Goal: Information Seeking & Learning: Learn about a topic

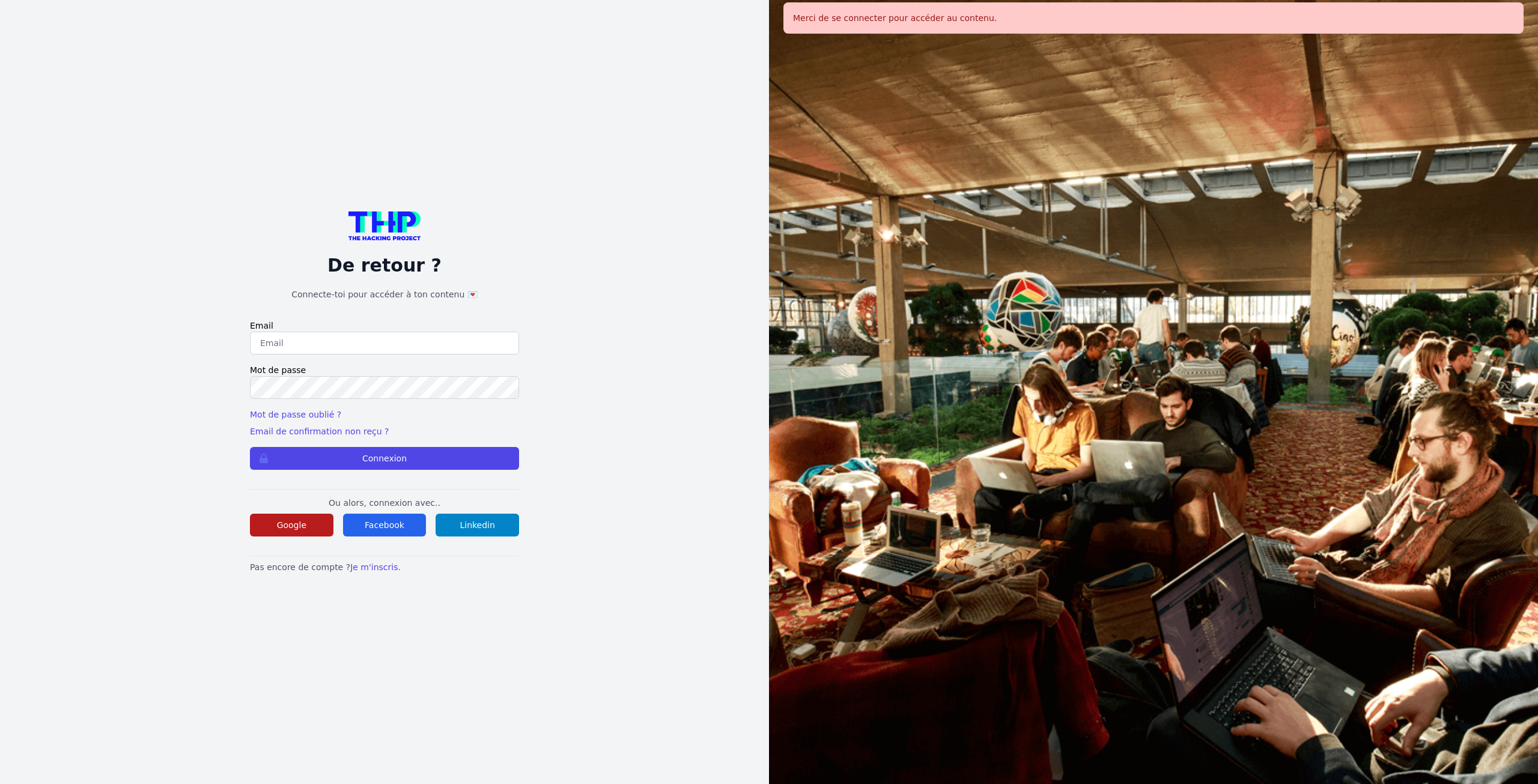
click at [277, 536] on button "Google" at bounding box center [292, 525] width 84 height 23
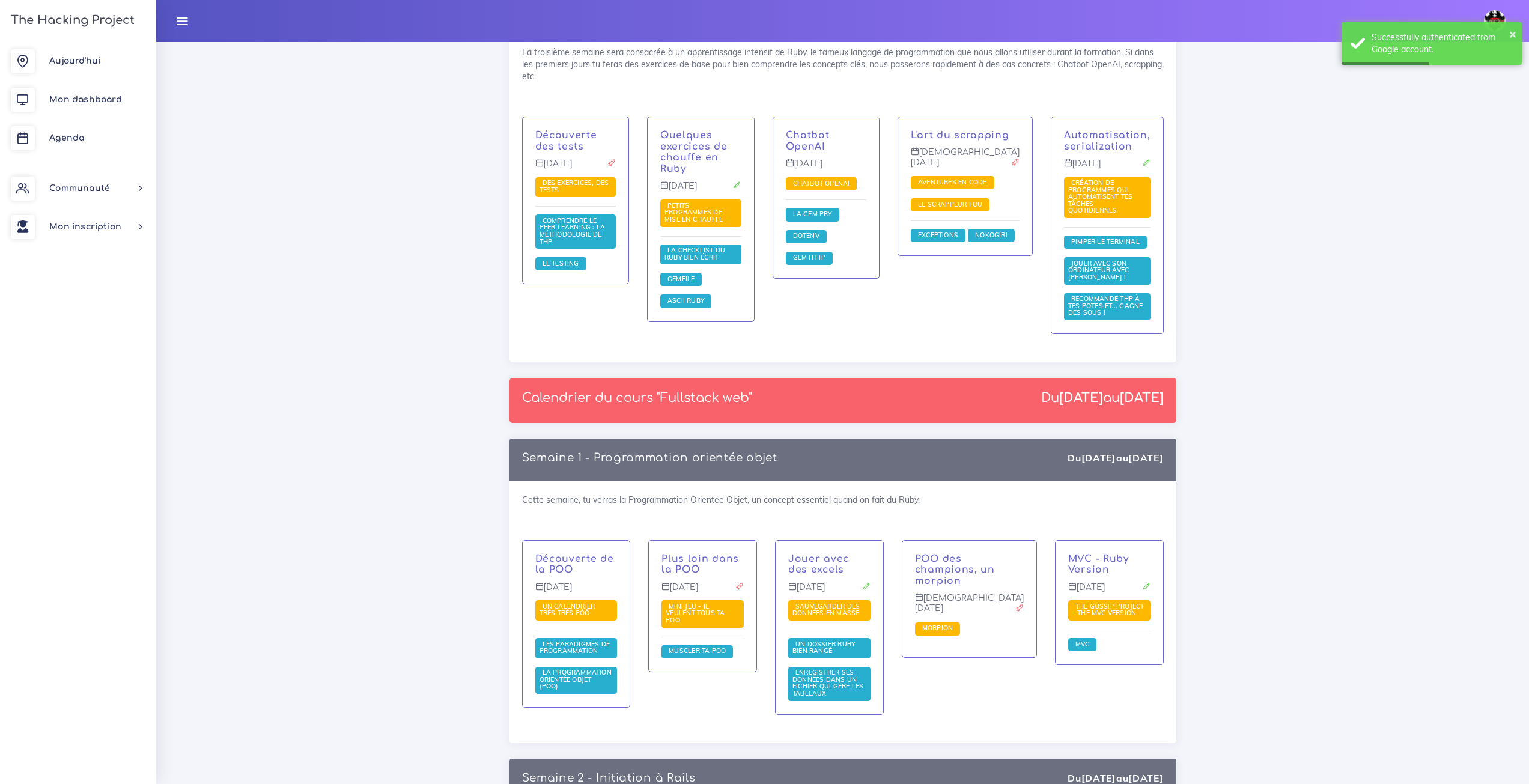
scroll to position [1561, 0]
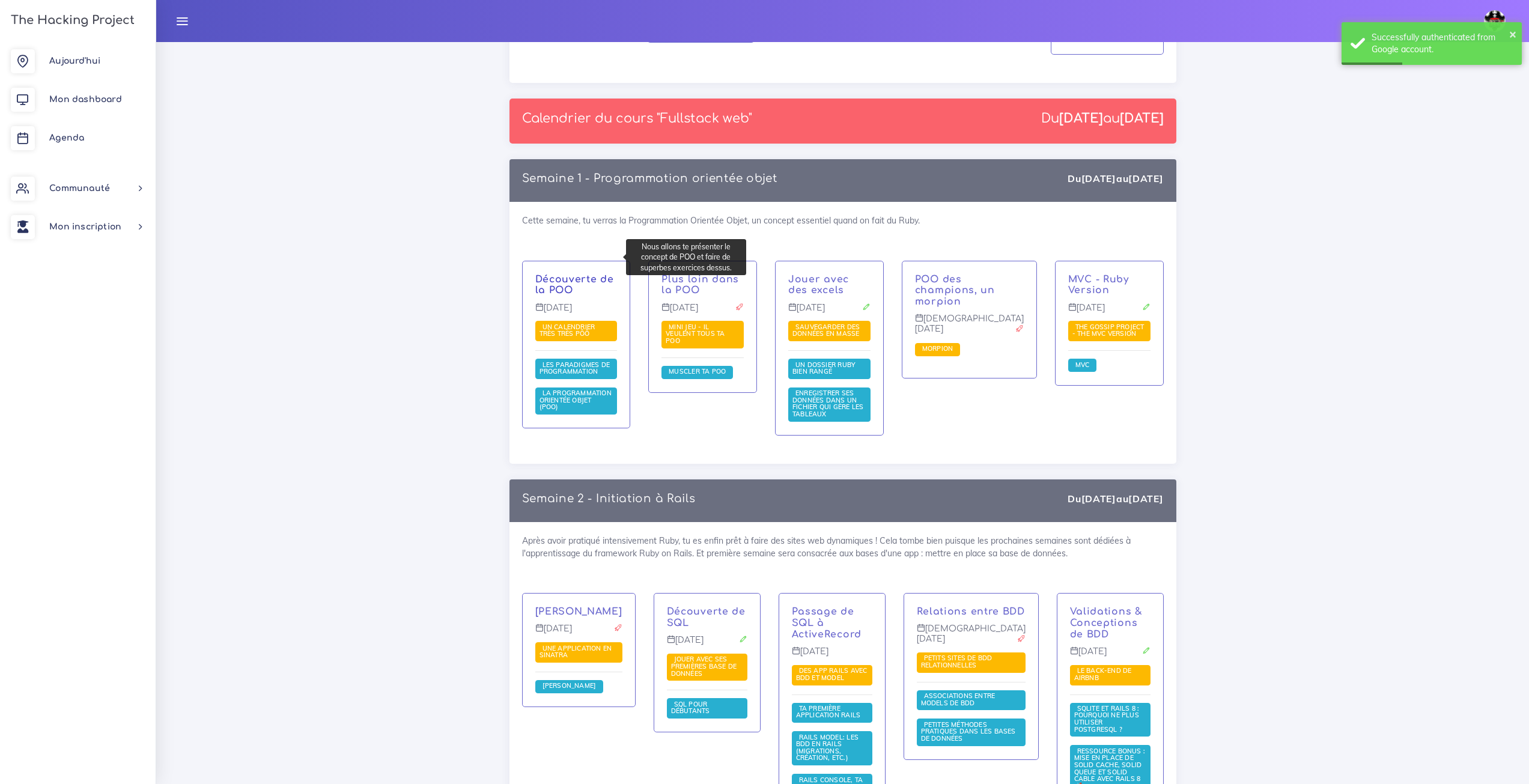
click at [567, 274] on link "Découverte de la POO" at bounding box center [574, 284] width 79 height 22
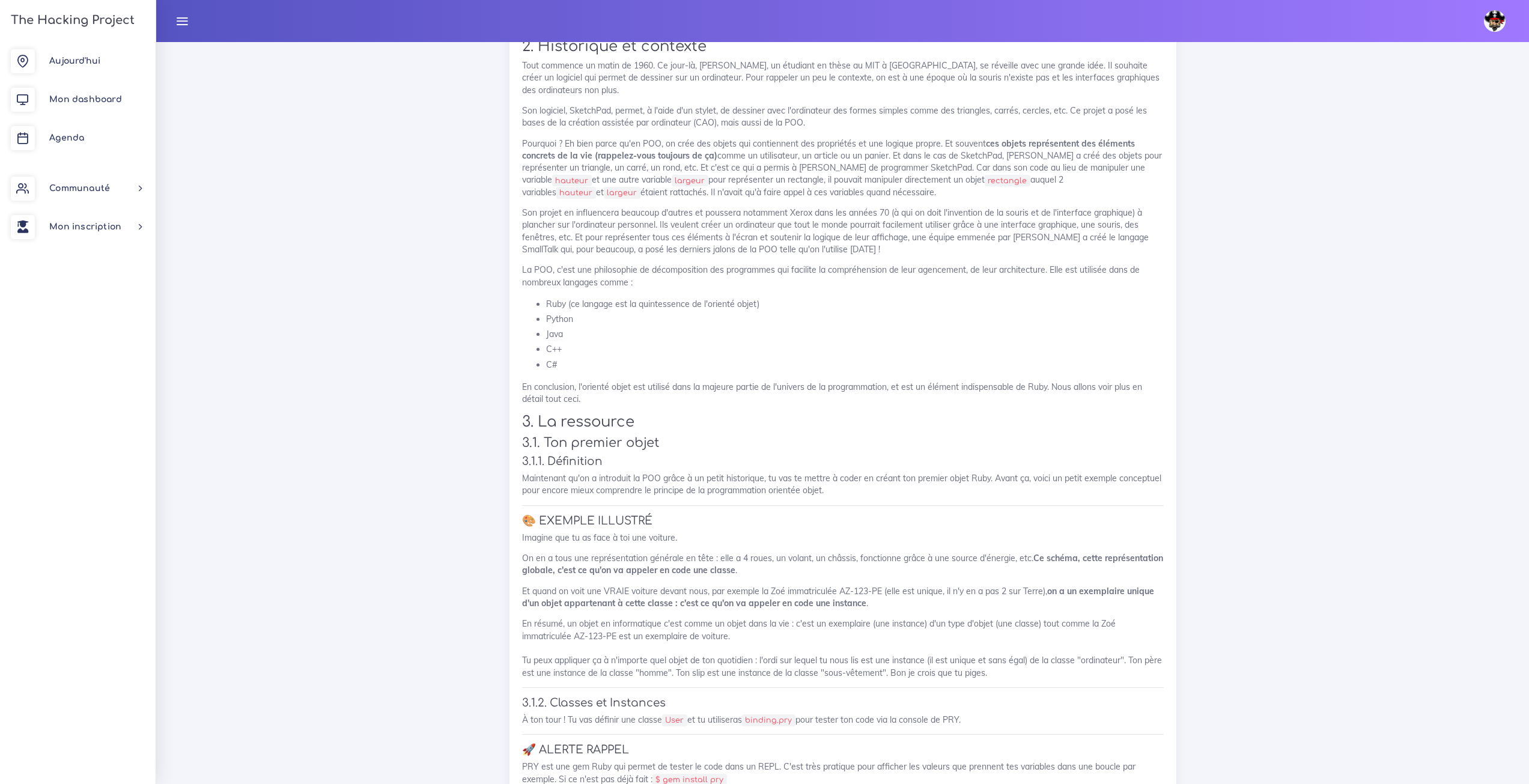
scroll to position [6898, 0]
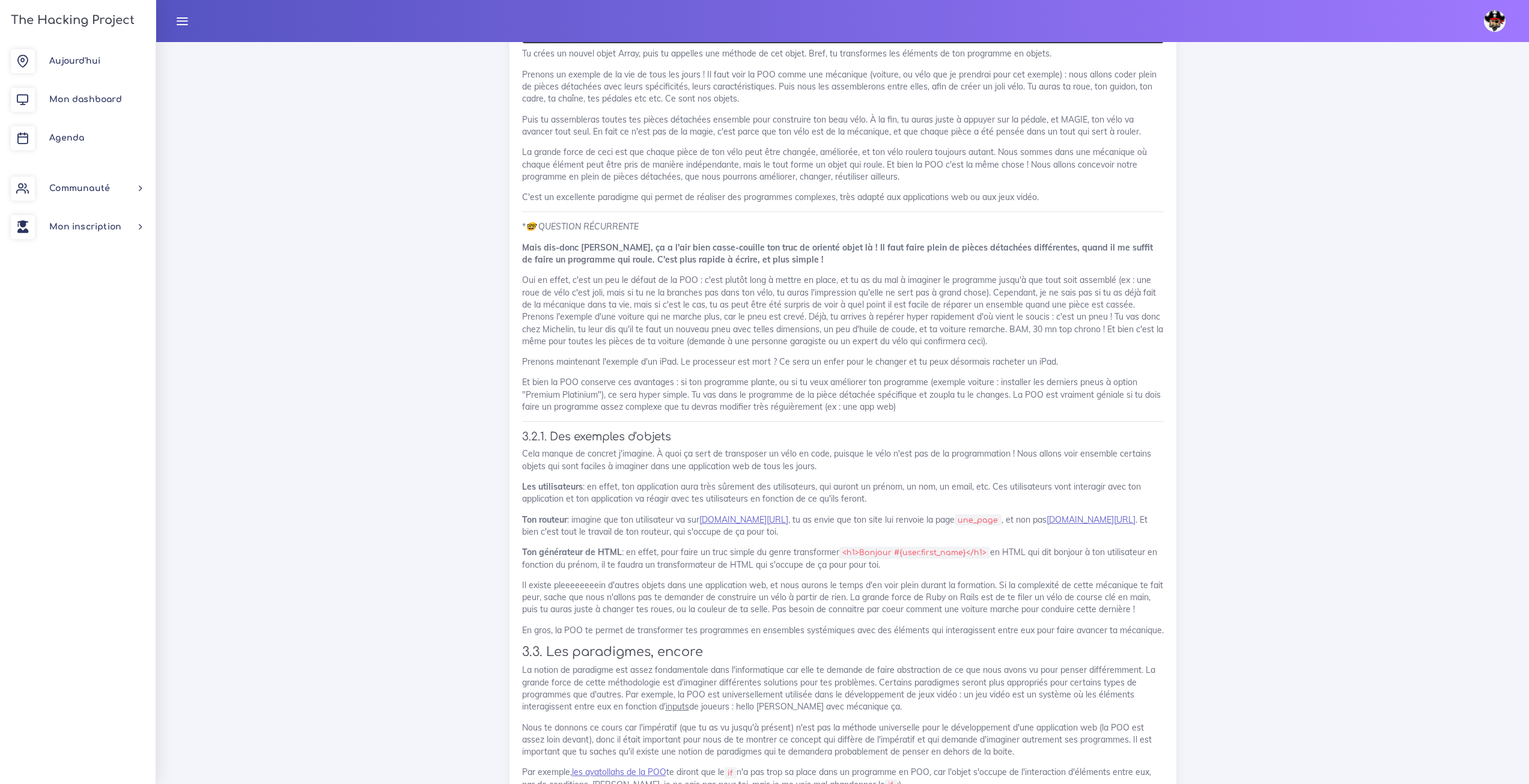
scroll to position [5696, 0]
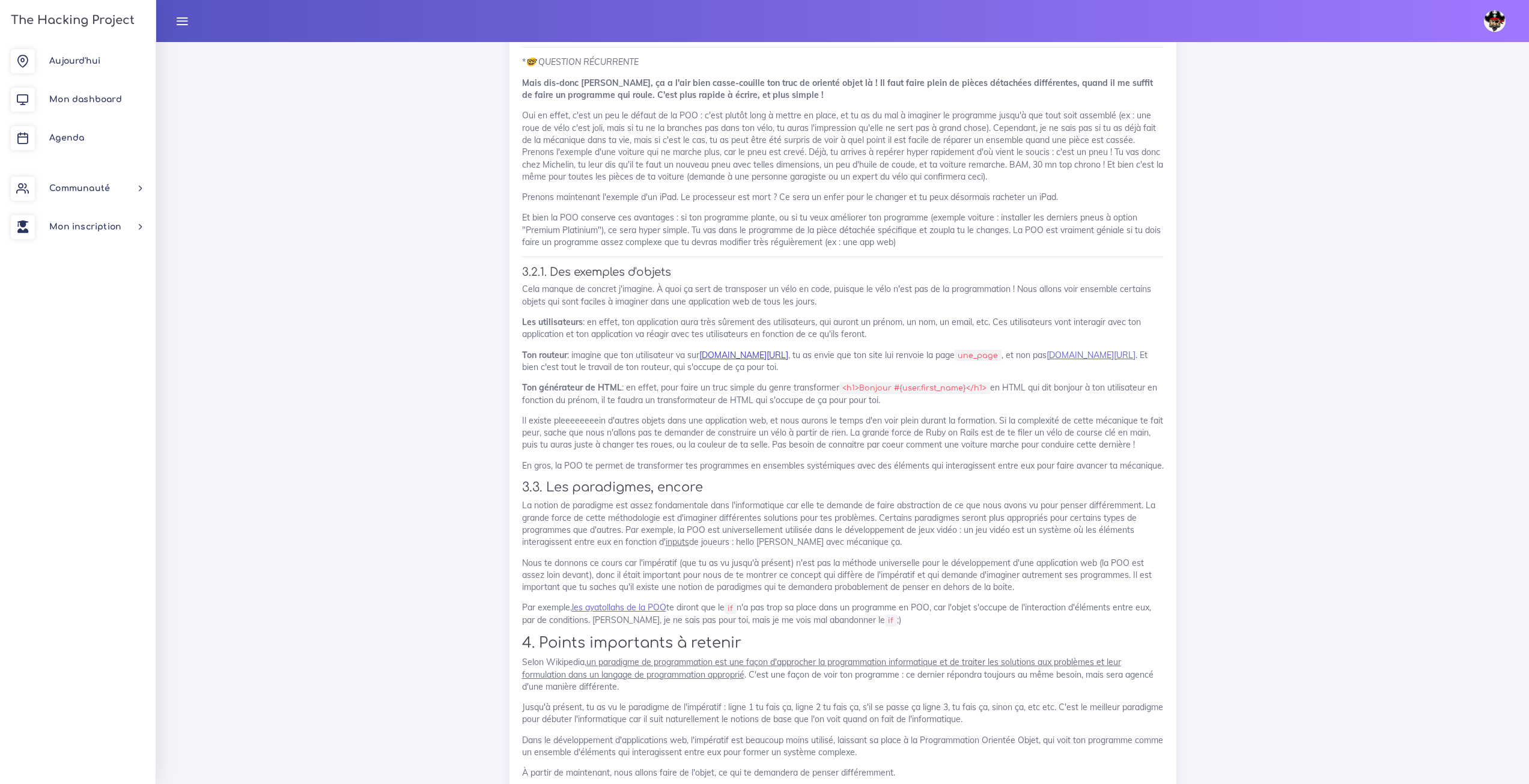
click at [731, 360] on link "tonsite.com/une_page" at bounding box center [744, 355] width 89 height 11
click at [1058, 360] on link "tonsite.com/une_autre_page" at bounding box center [1091, 355] width 89 height 11
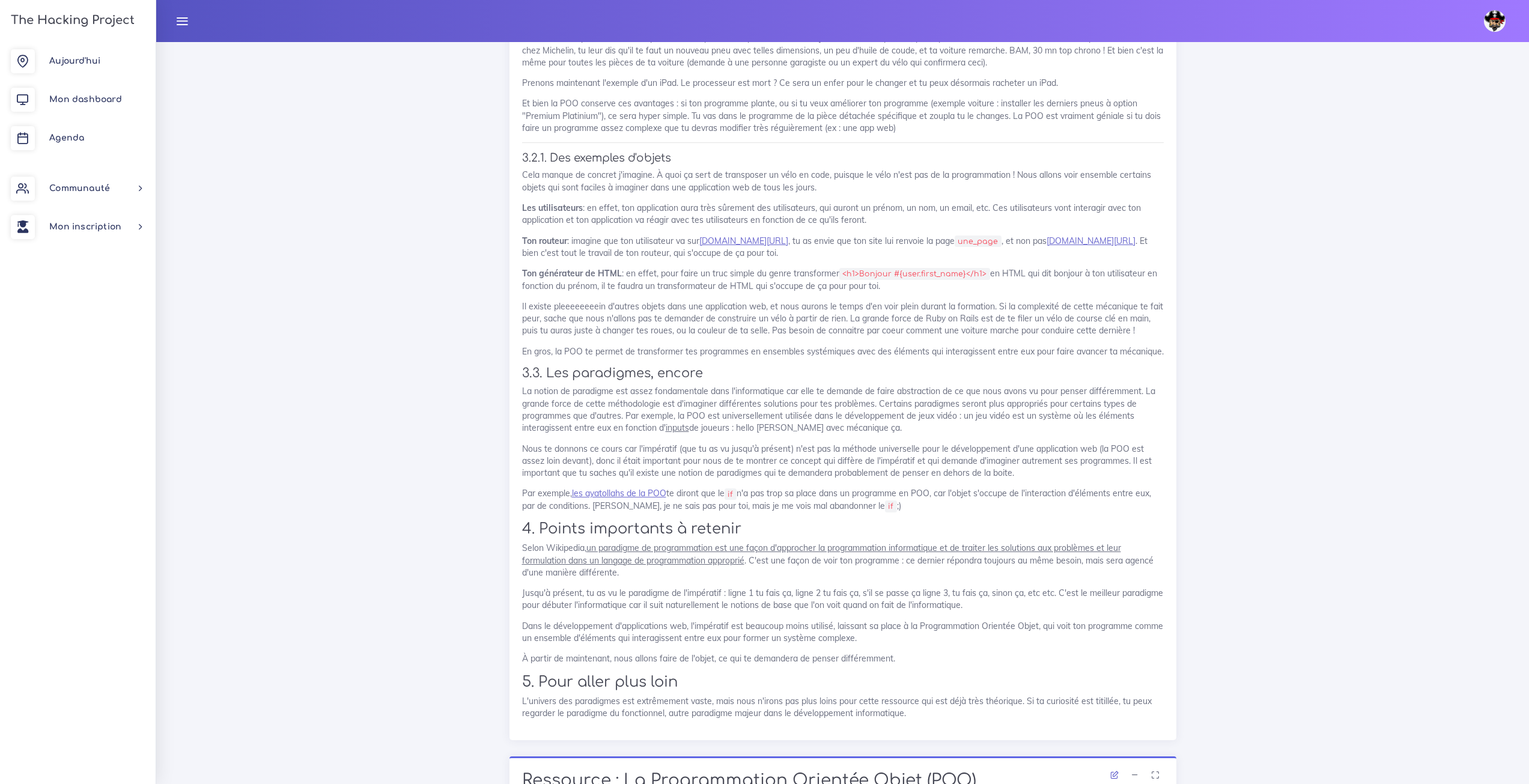
scroll to position [5876, 0]
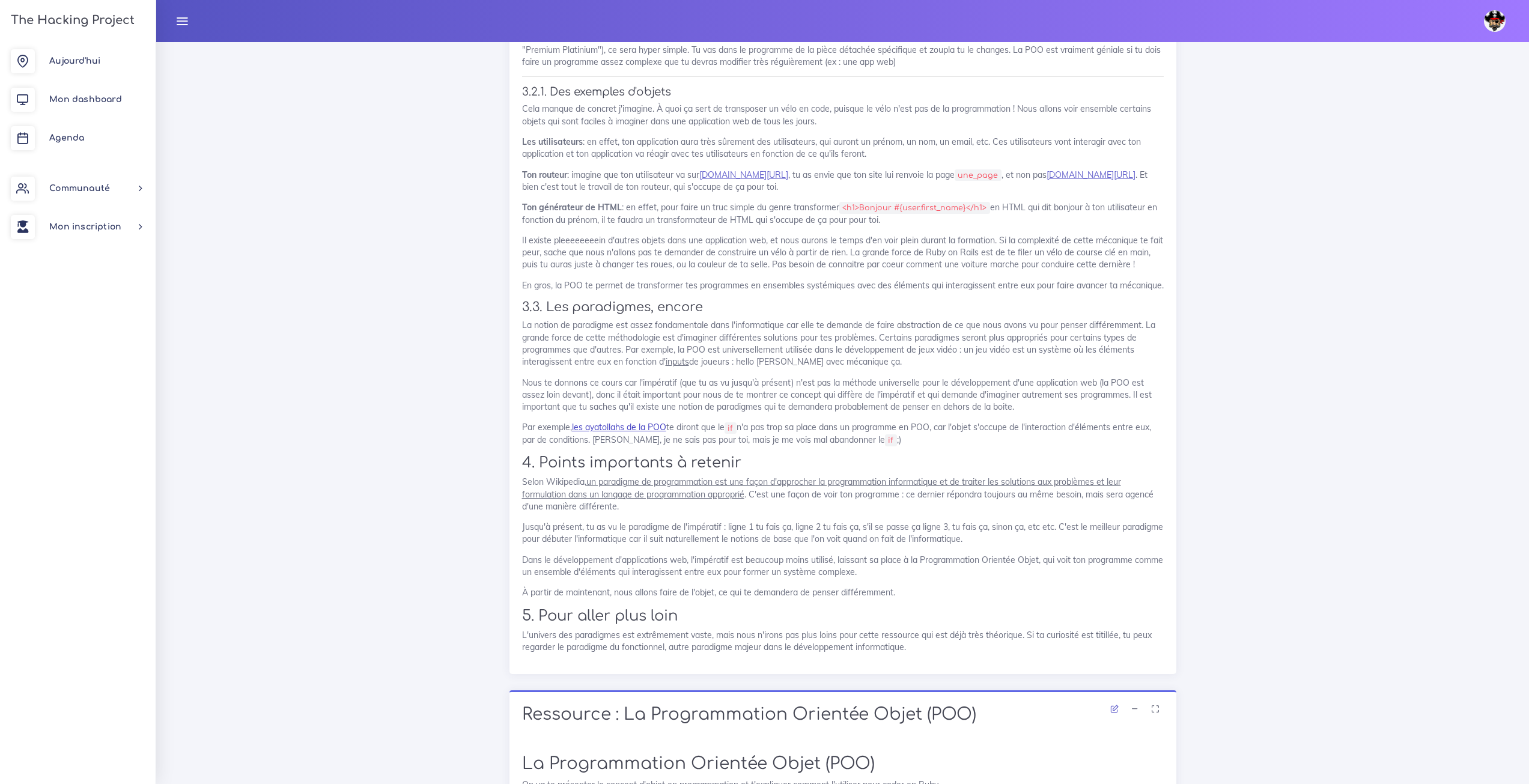
click at [641, 433] on link "les ayatollahs de la POO" at bounding box center [619, 426] width 95 height 11
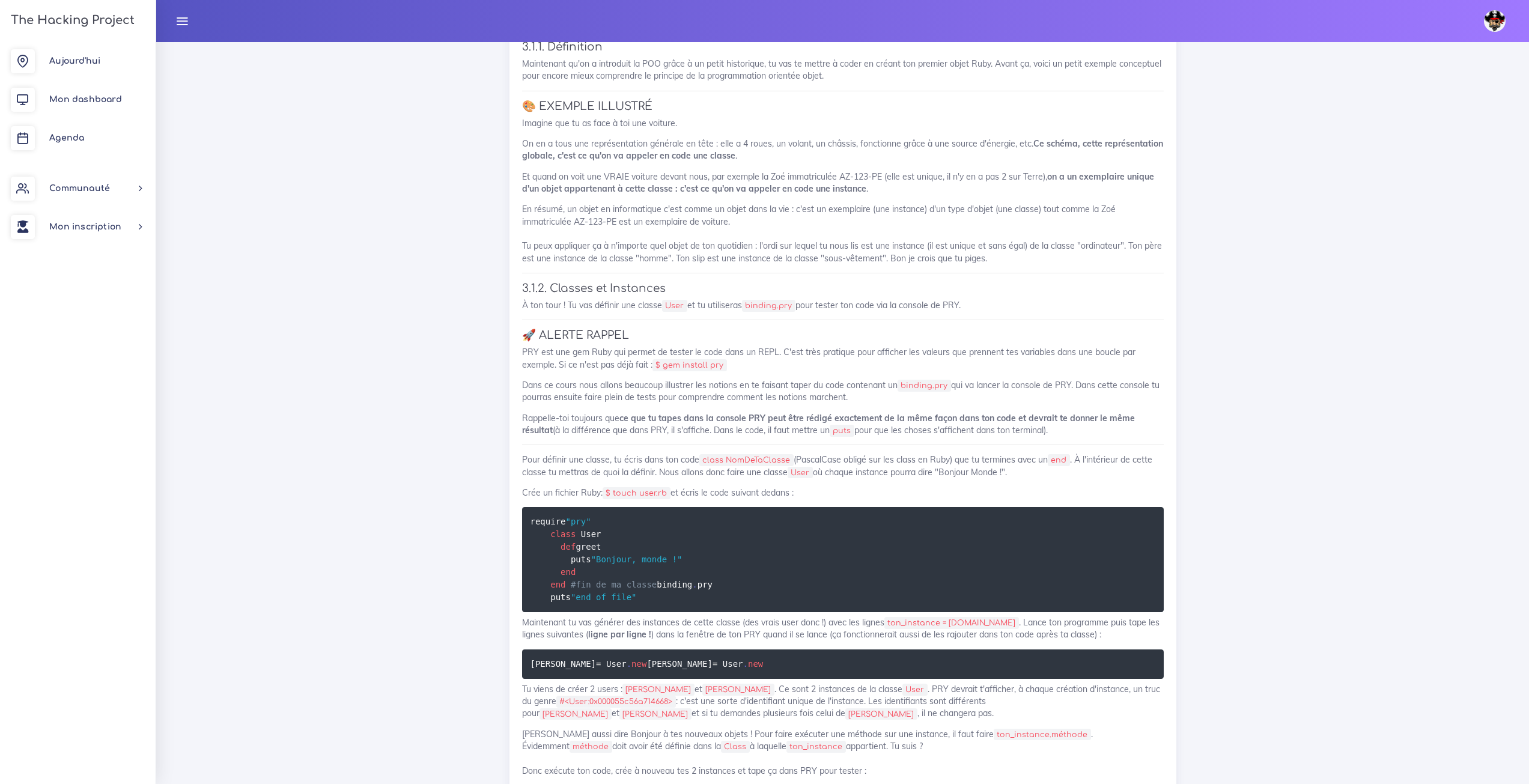
scroll to position [7318, 0]
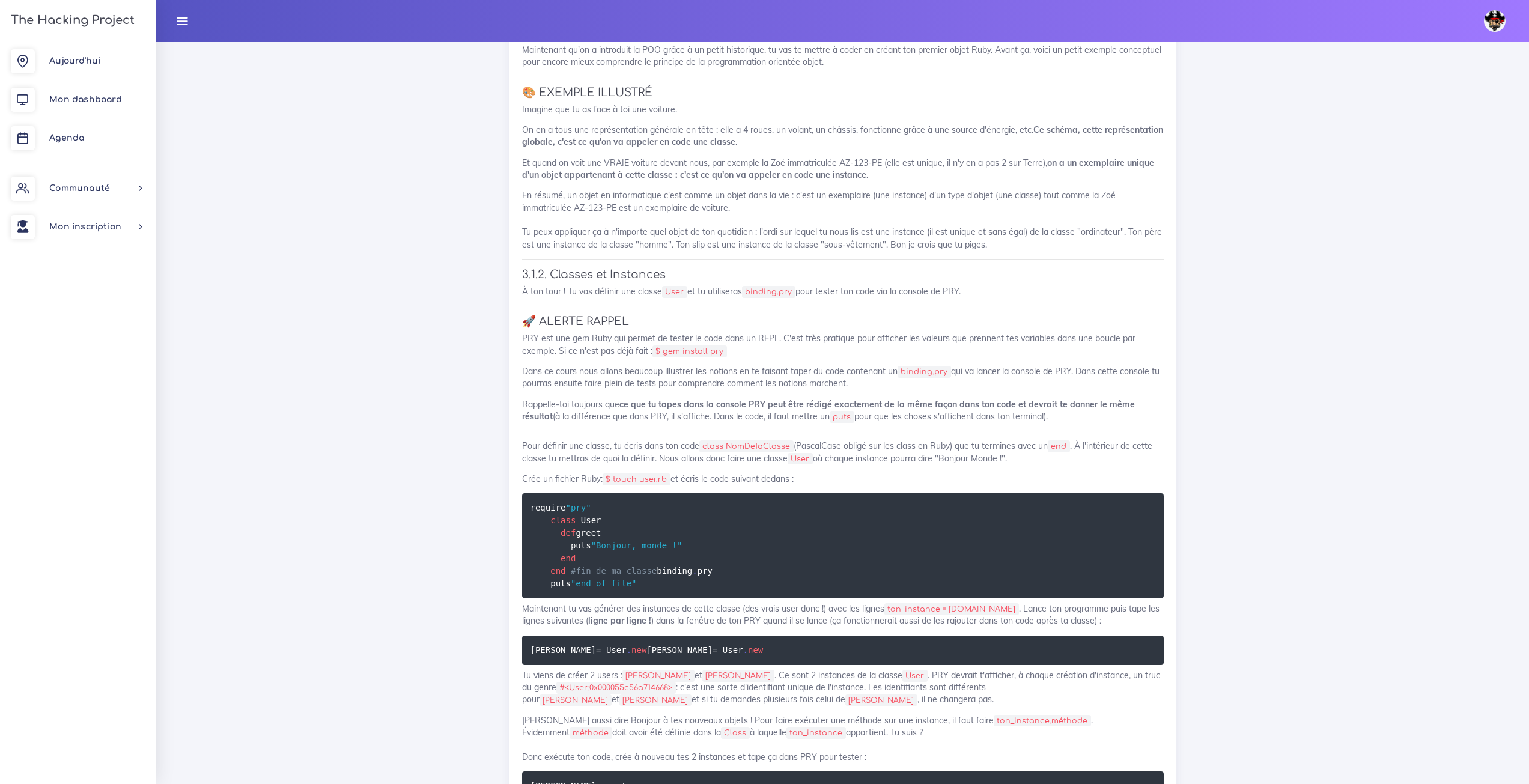
drag, startPoint x: 905, startPoint y: 303, endPoint x: 839, endPoint y: 341, distance: 76.2
click at [839, 281] on h4 "3.1.2. Classes et Instances" at bounding box center [843, 274] width 641 height 13
drag, startPoint x: 835, startPoint y: 322, endPoint x: 775, endPoint y: 321, distance: 60.0
click at [775, 250] on p "En résumé, un objet en informatique c'est comme un objet dans la vie : c'est un…" at bounding box center [843, 219] width 641 height 61
click at [844, 250] on p "En résumé, un objet en informatique c'est comme un objet dans la vie : c'est un…" at bounding box center [843, 219] width 641 height 61
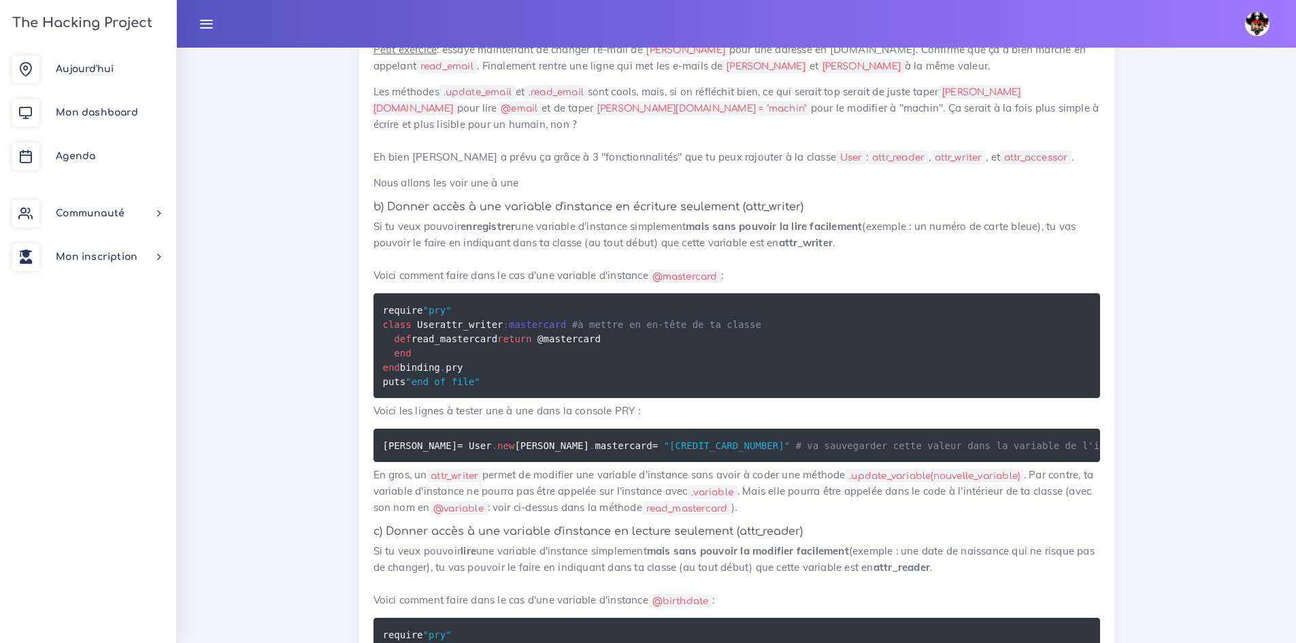
scroll to position [11921, 0]
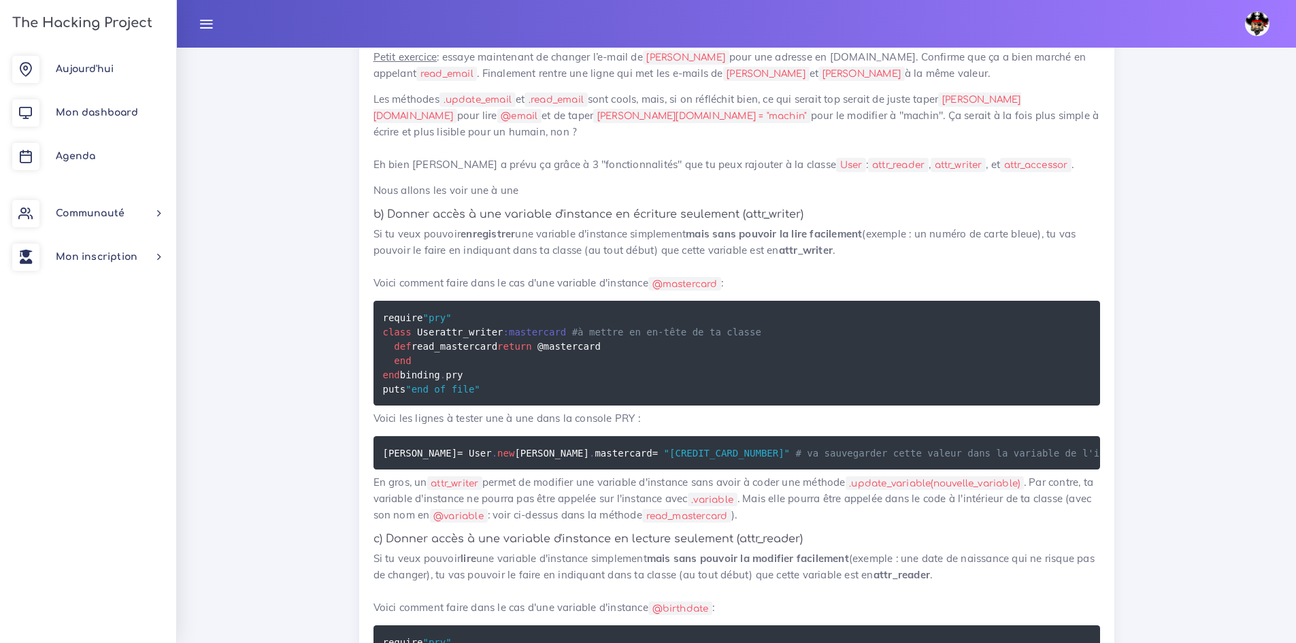
click at [418, 63] on u "Petit exercice" at bounding box center [405, 56] width 64 height 13
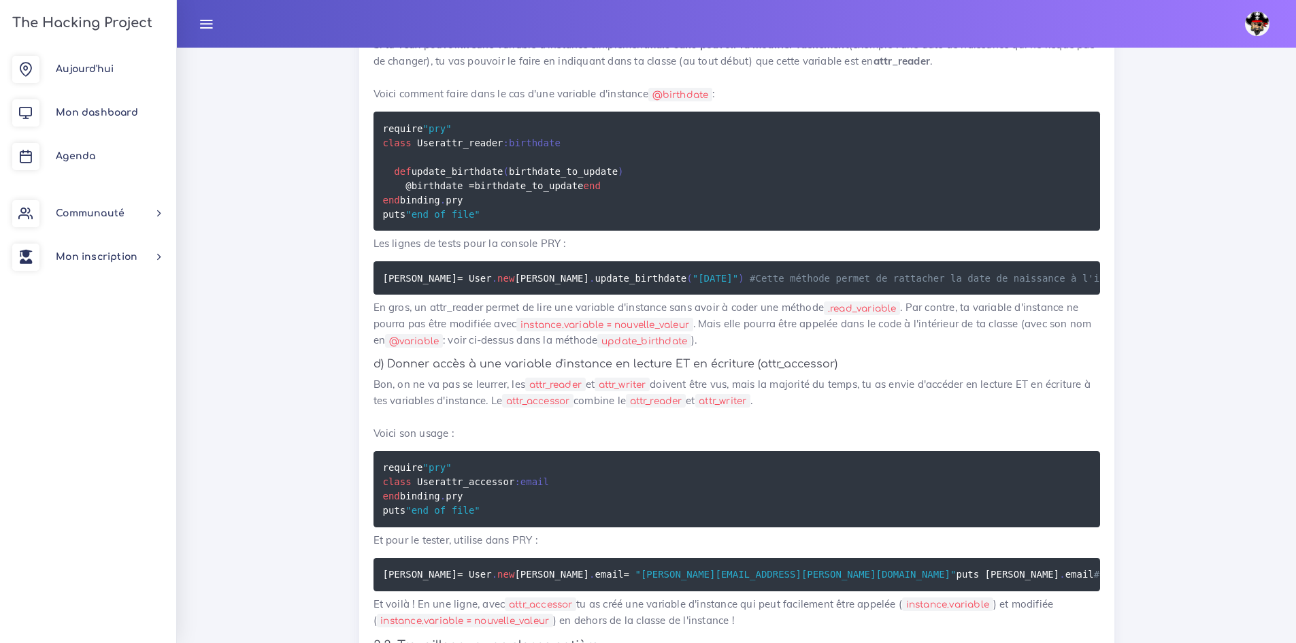
scroll to position [12430, 0]
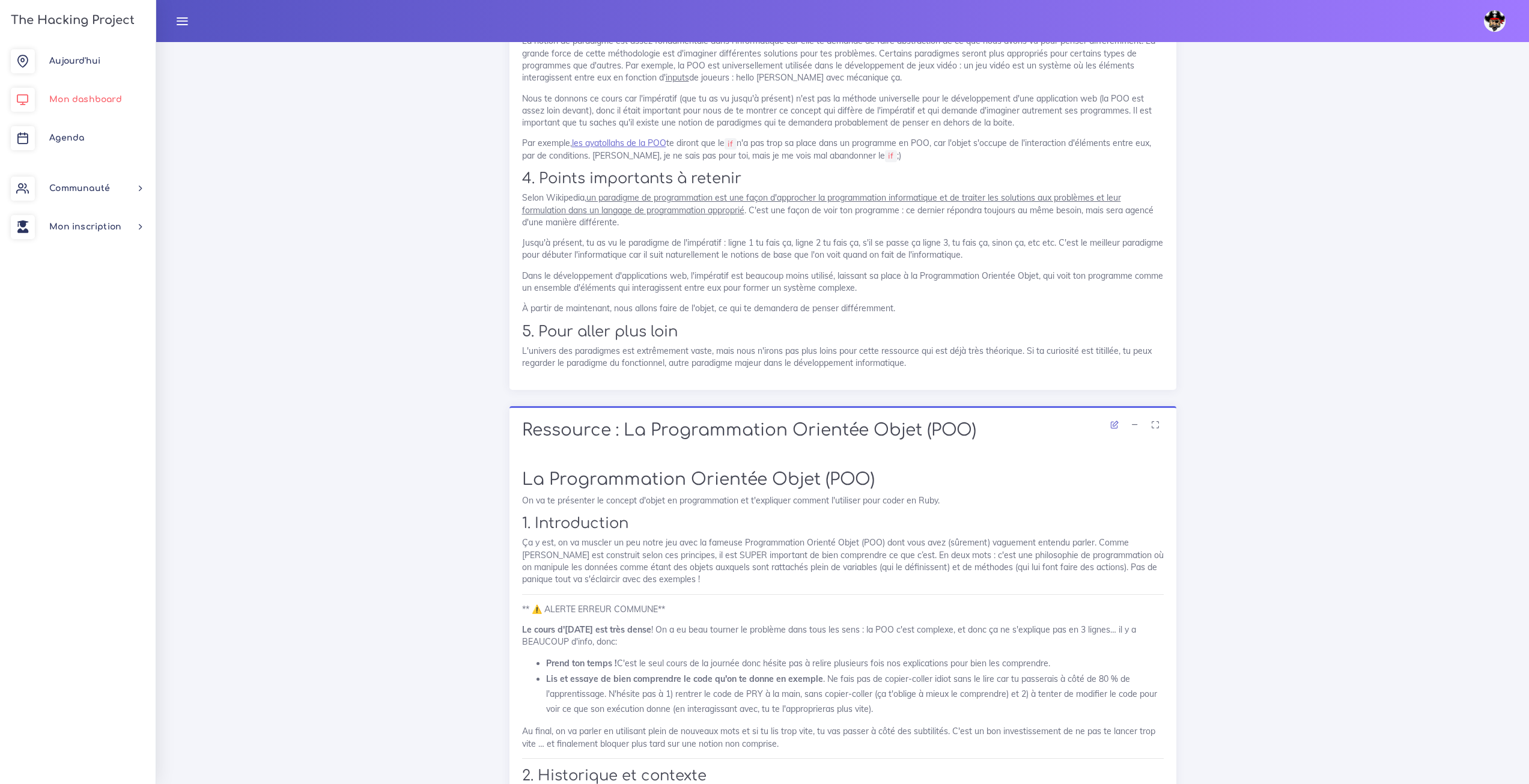
scroll to position [5816, 0]
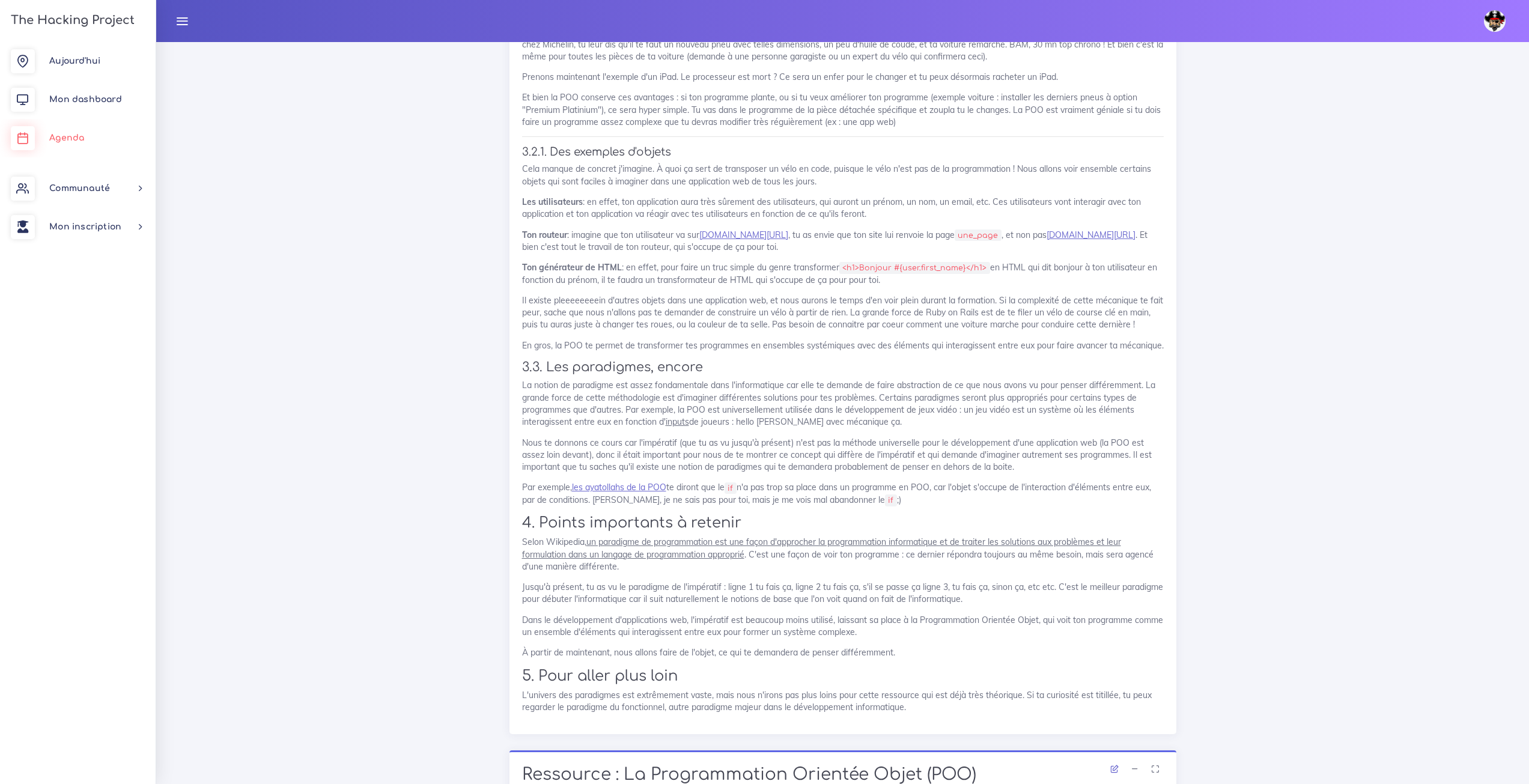
click at [58, 145] on link "Agenda" at bounding box center [78, 139] width 155 height 39
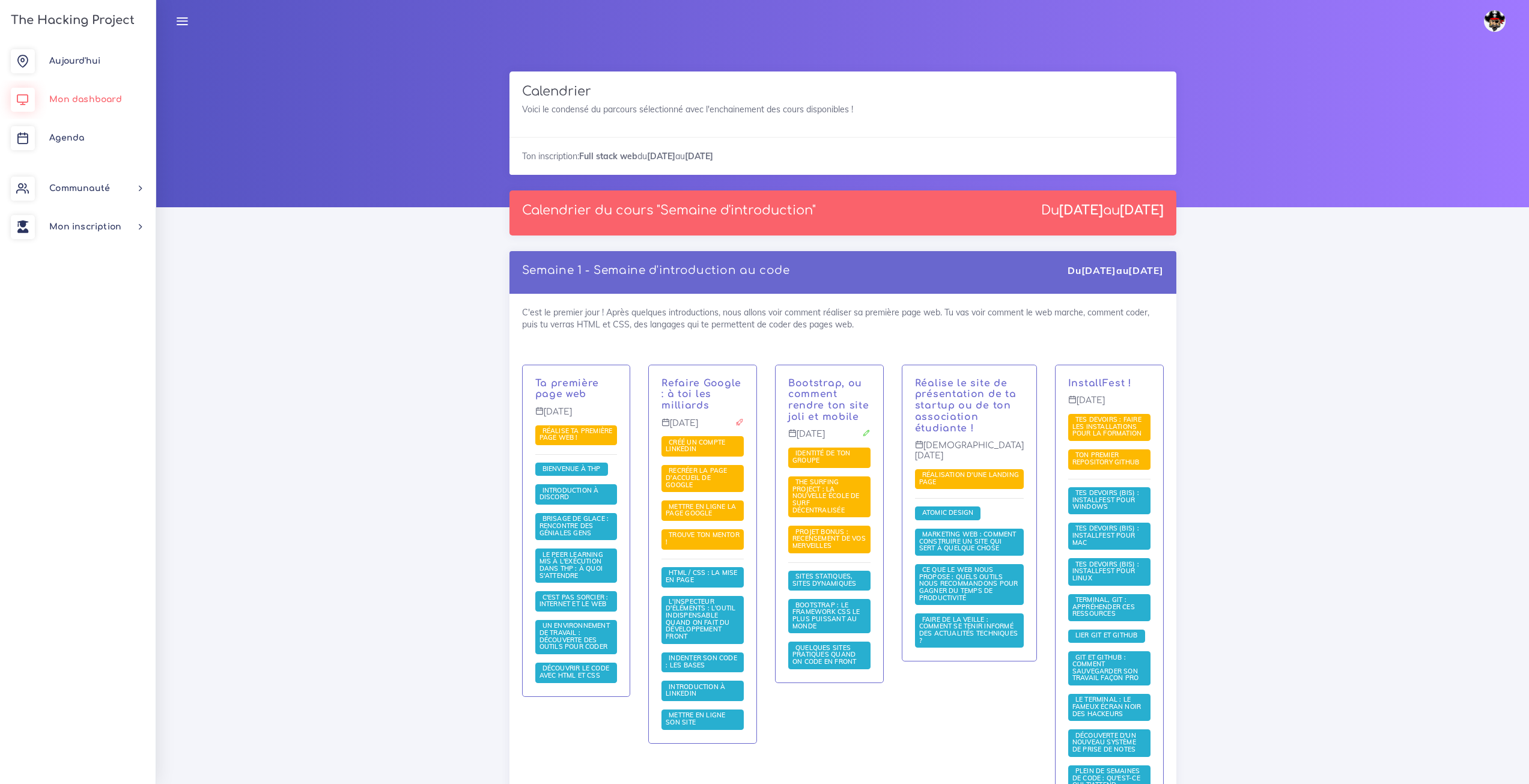
click at [115, 102] on span "Mon dashboard" at bounding box center [86, 99] width 72 height 9
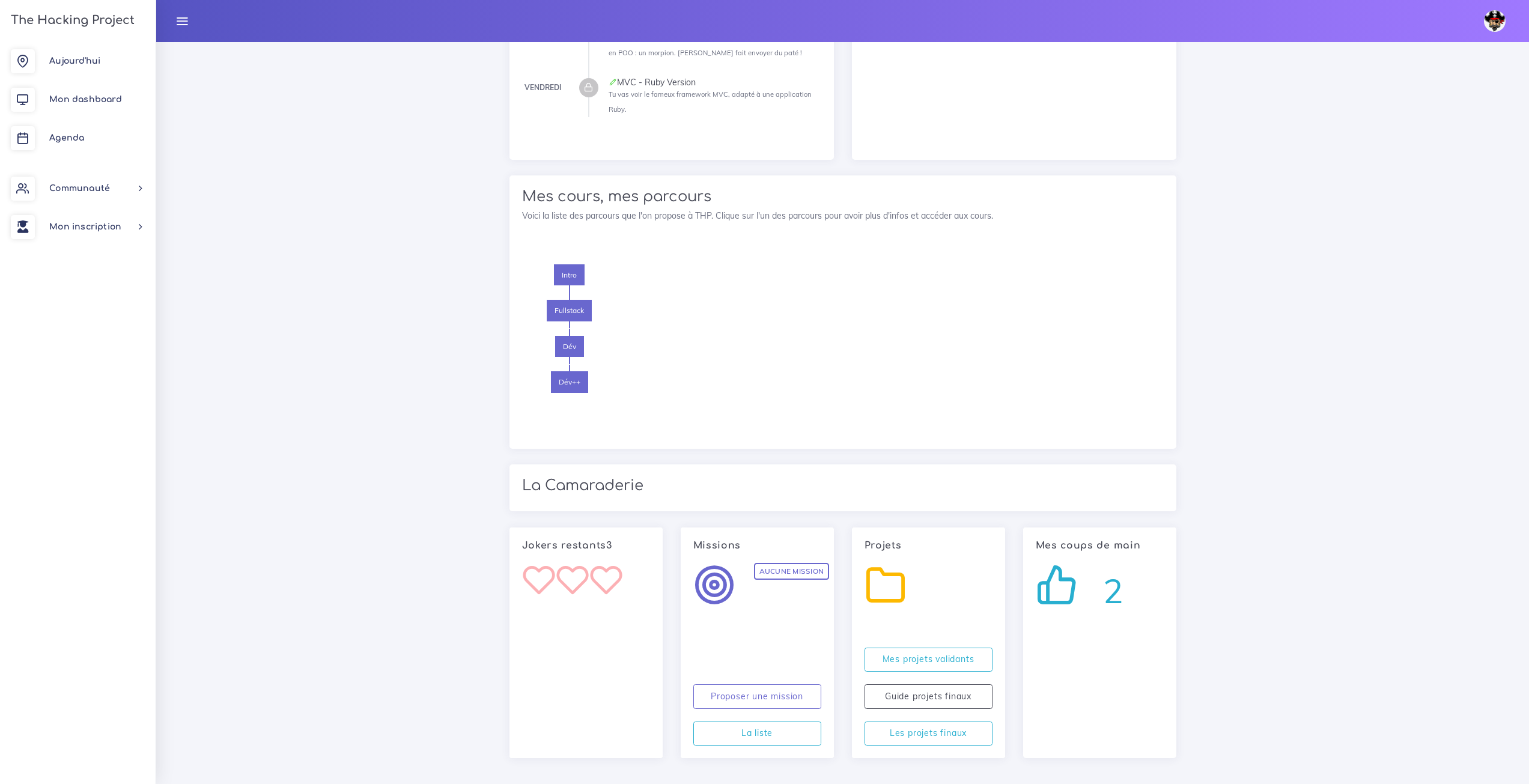
scroll to position [891, 0]
click at [97, 126] on link "Agenda" at bounding box center [78, 139] width 155 height 39
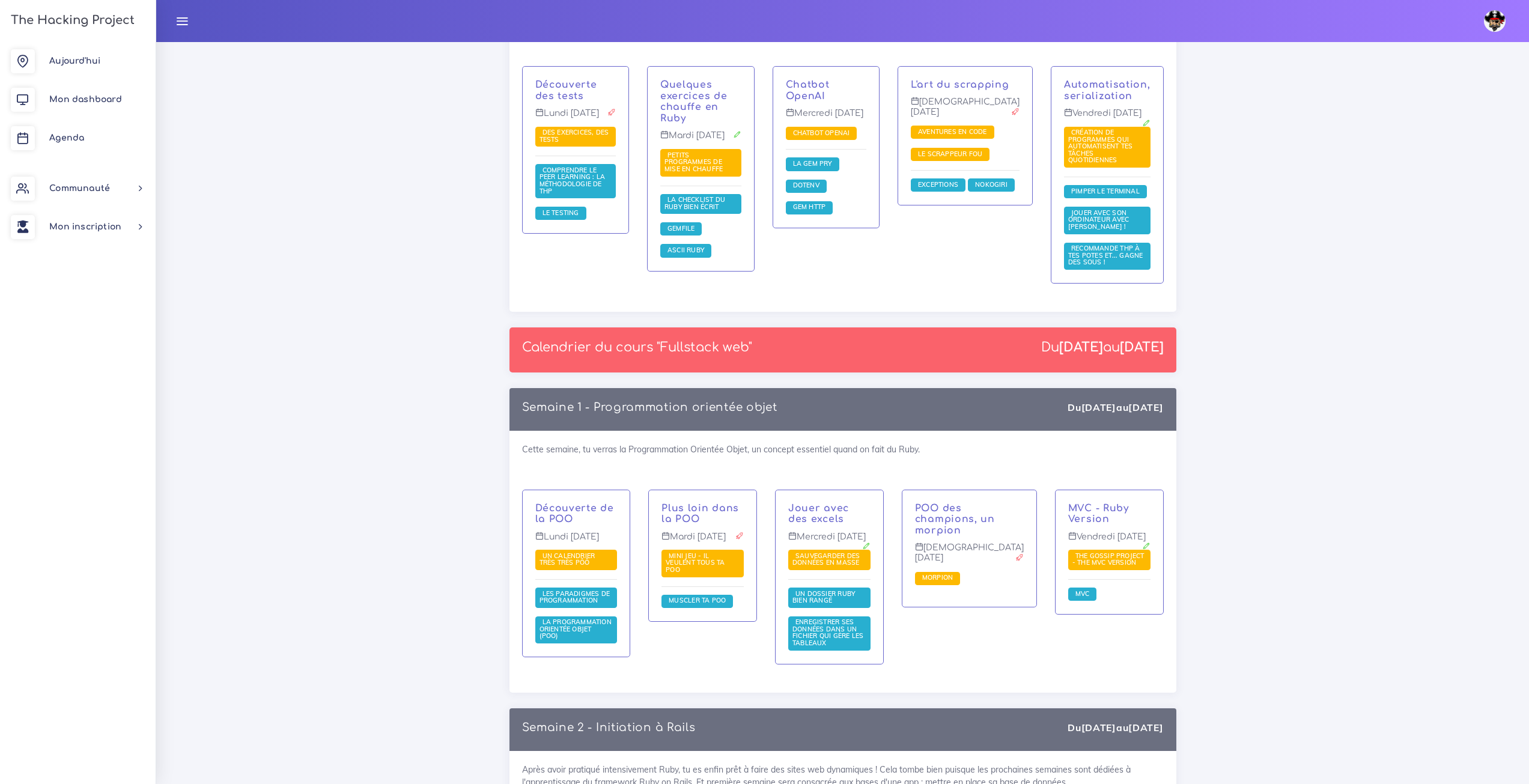
scroll to position [1321, 0]
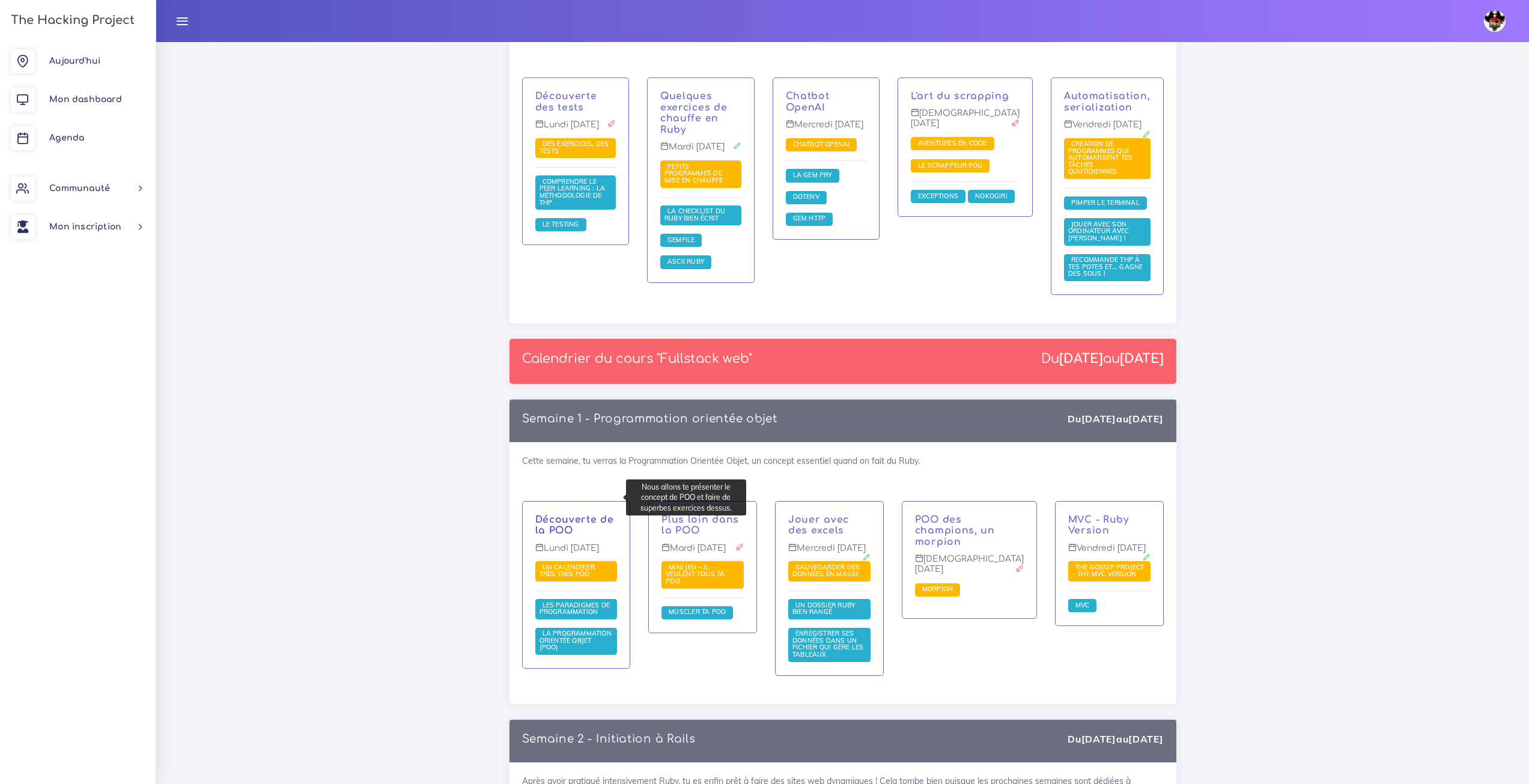
click at [565, 514] on link "Découverte de la POO" at bounding box center [574, 524] width 79 height 22
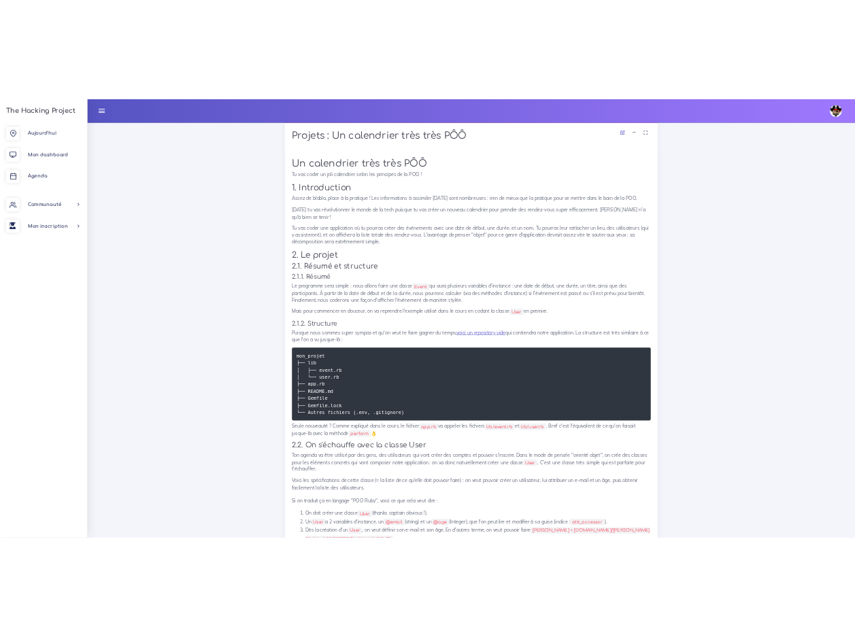
scroll to position [816, 0]
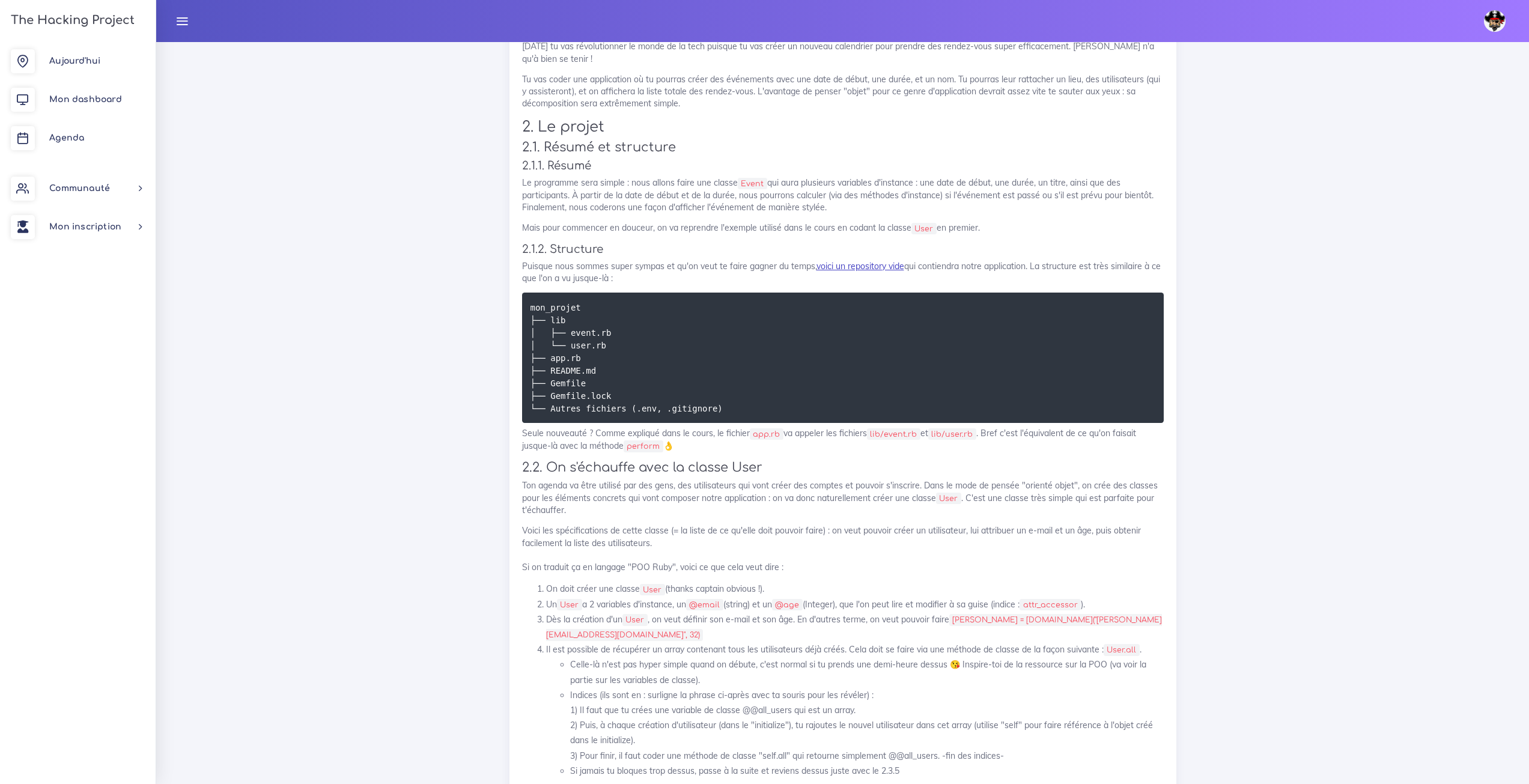
click at [833, 262] on link "voici un repository vide" at bounding box center [859, 266] width 87 height 11
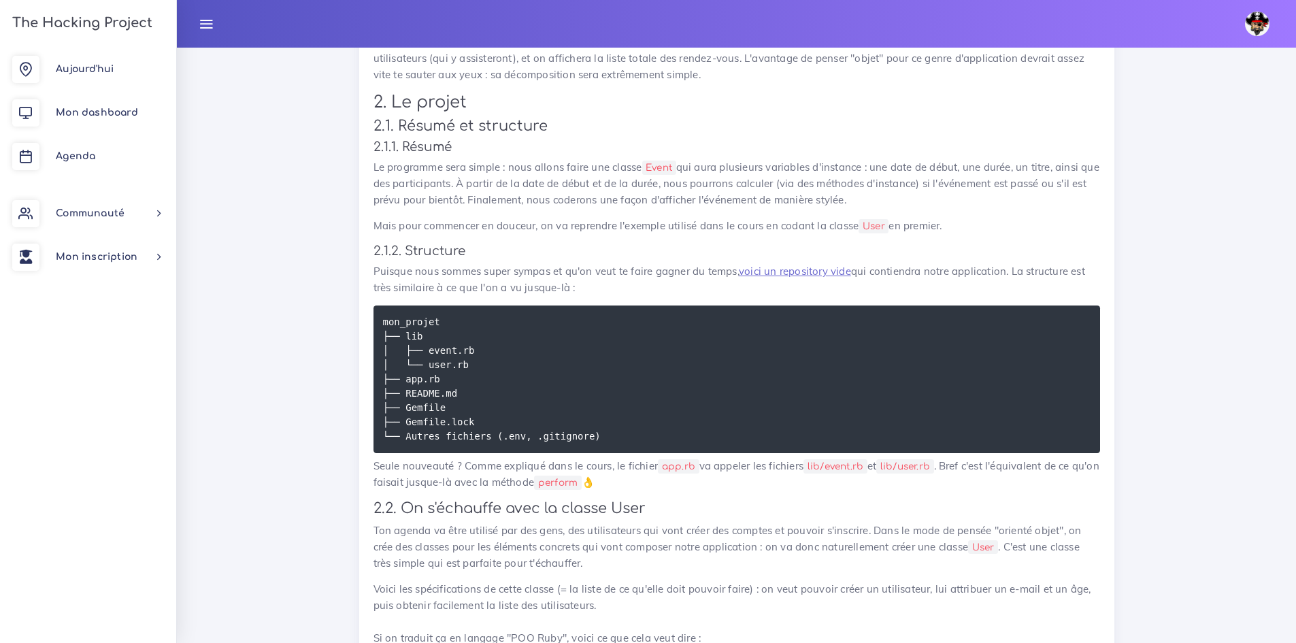
scroll to position [1161, 0]
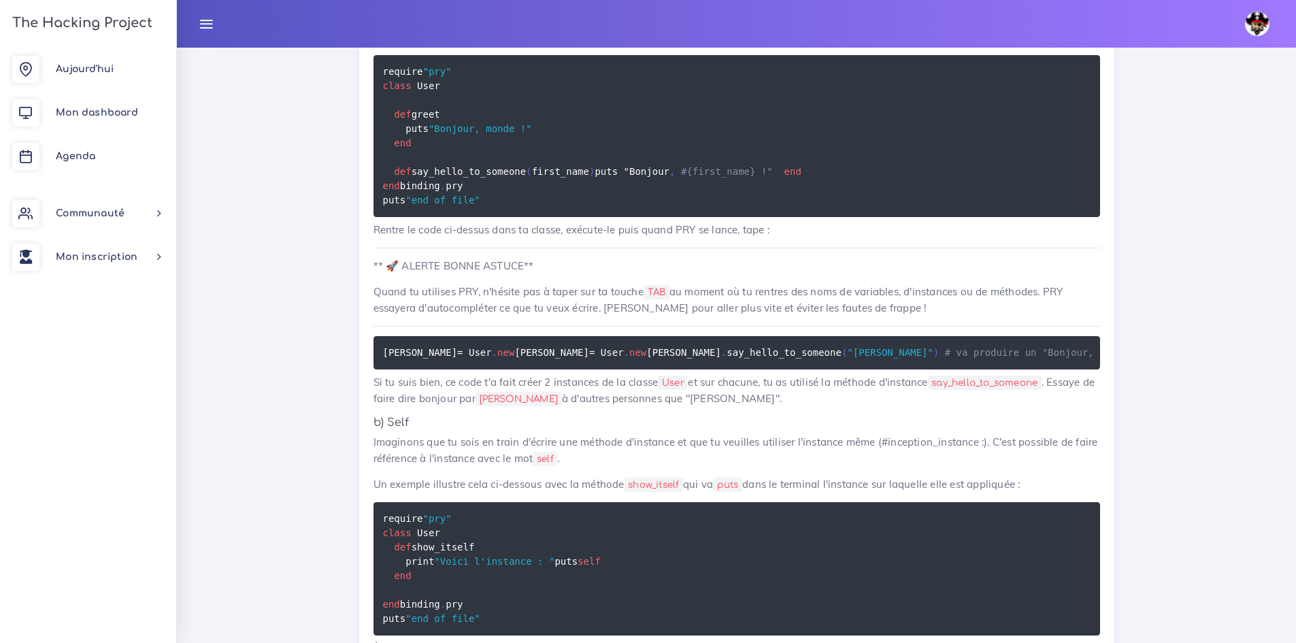
scroll to position [10182, 0]
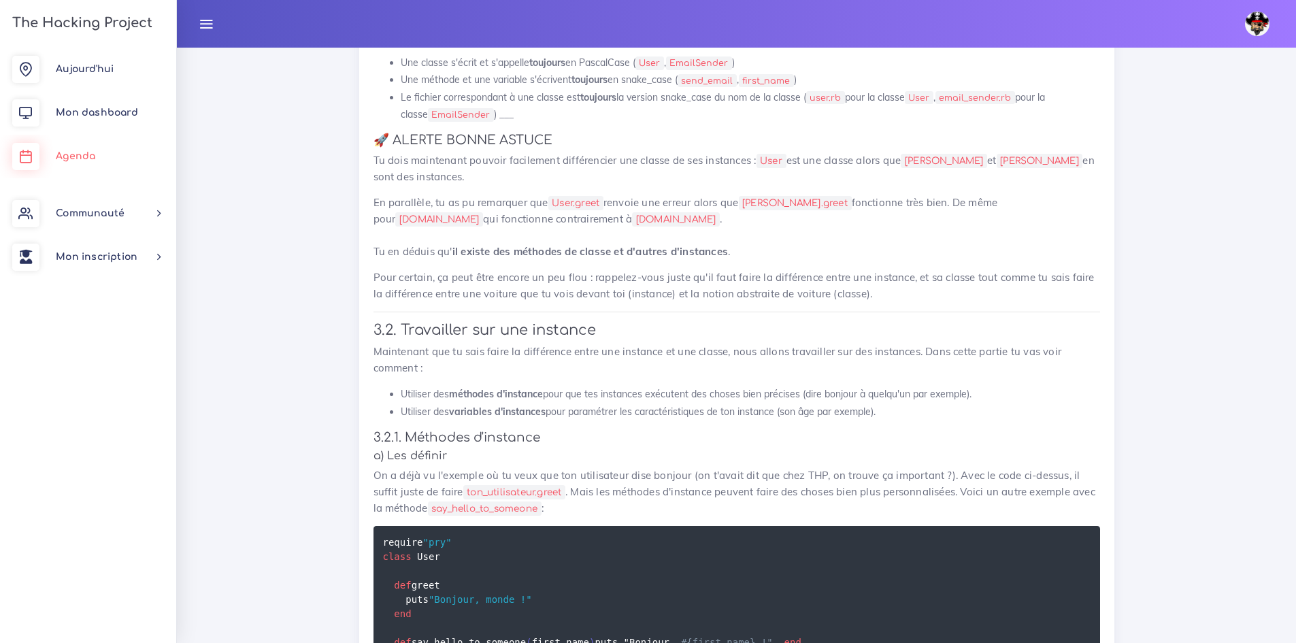
click at [92, 154] on span "Agenda" at bounding box center [75, 156] width 39 height 10
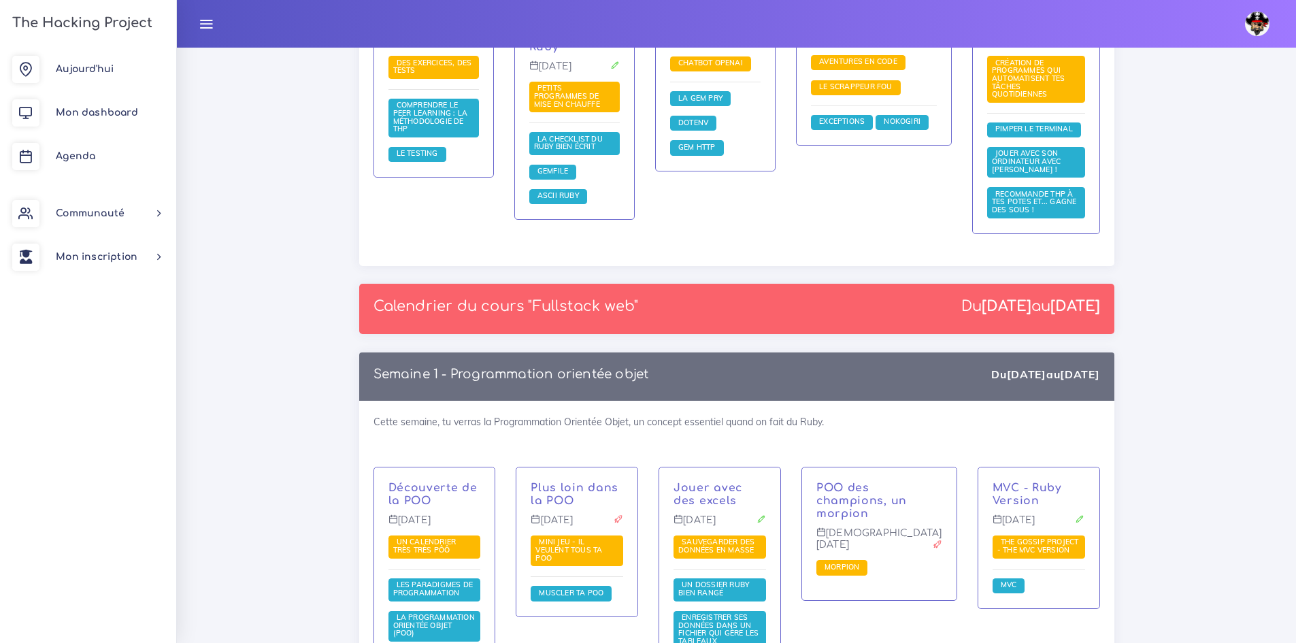
scroll to position [1632, 0]
